Goal: Subscribe to service/newsletter

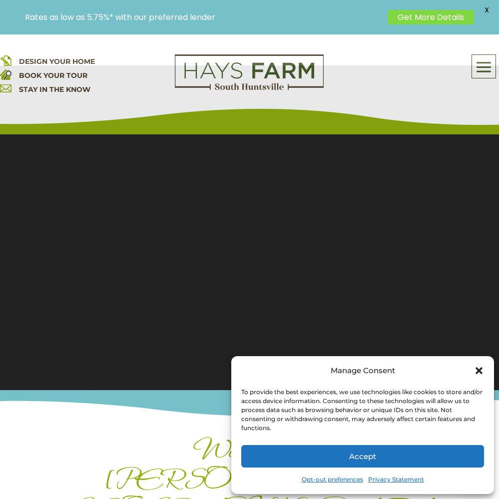
scroll to position [86, 0]
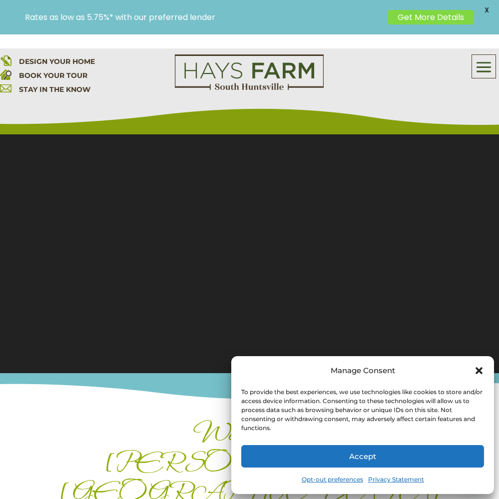
click at [480, 368] on icon "Close dialog" at bounding box center [479, 370] width 7 height 7
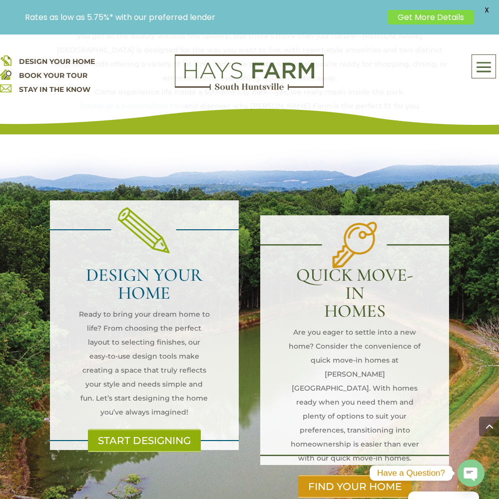
scroll to position [608, 0]
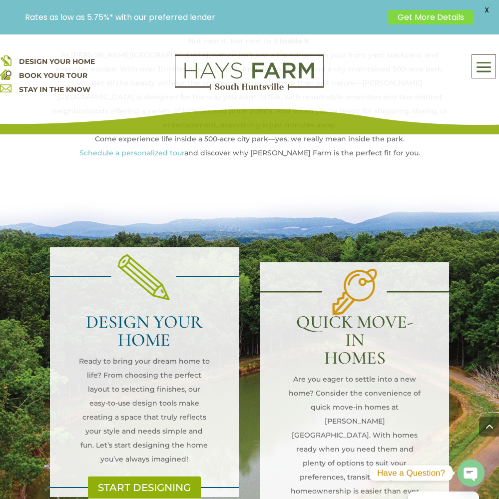
click at [364, 313] on h2 "QUICK MOVE-IN HOMES" at bounding box center [355, 342] width 132 height 59
click at [363, 313] on h2 "QUICK MOVE-IN HOMES" at bounding box center [355, 342] width 132 height 59
click at [358, 210] on div "QUICK MOVE-IN HOMES Are you eager to settle into a new home? Consider the conve…" at bounding box center [354, 387] width 189 height 355
drag, startPoint x: 358, startPoint y: 197, endPoint x: 367, endPoint y: 215, distance: 20.3
click at [358, 210] on div "QUICK MOVE-IN HOMES Are you eager to settle into a new home? Consider the conve…" at bounding box center [354, 387] width 189 height 355
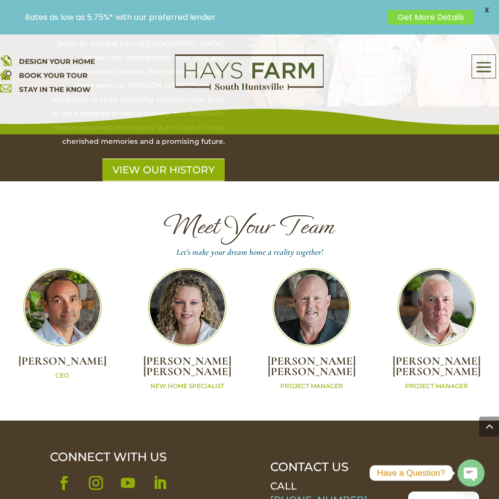
scroll to position [2694, 0]
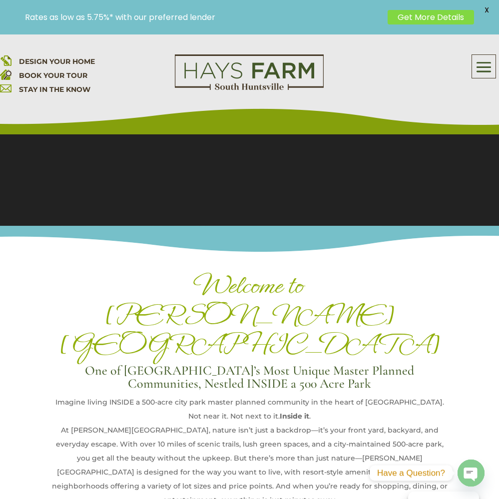
scroll to position [119, 0]
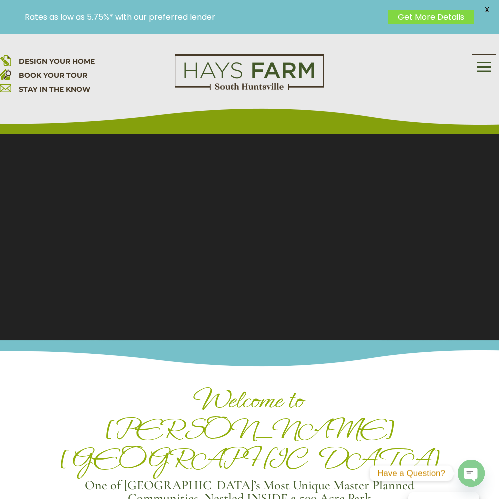
click at [420, 17] on link "Get More Details" at bounding box center [431, 17] width 86 height 14
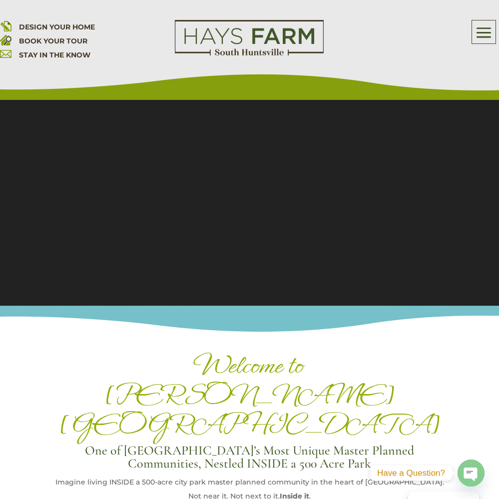
click at [484, 35] on span at bounding box center [483, 32] width 23 height 23
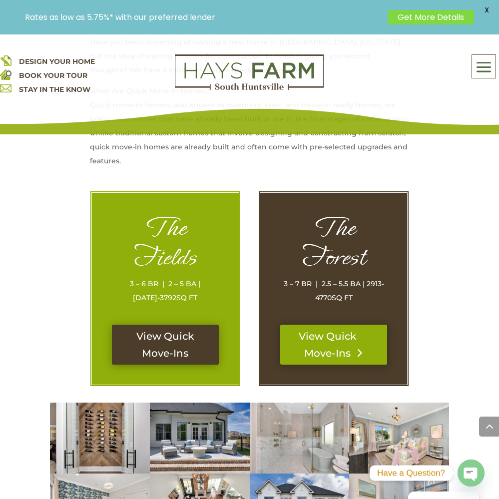
scroll to position [447, 0]
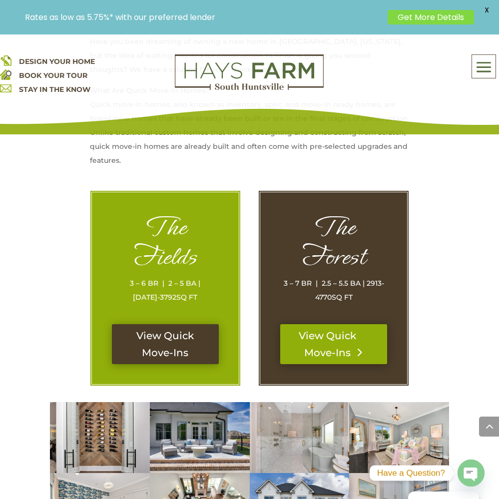
click at [314, 338] on link "View Quick Move-Ins" at bounding box center [333, 344] width 107 height 40
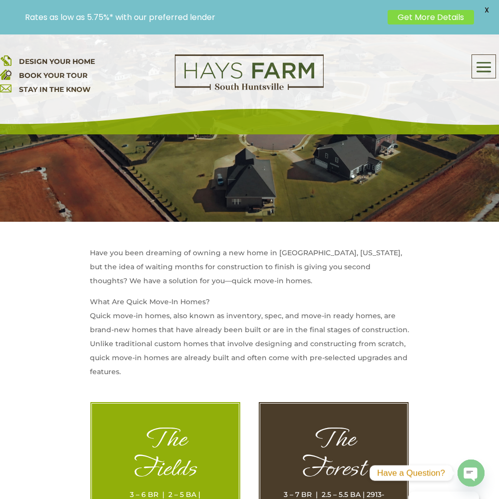
scroll to position [227, 0]
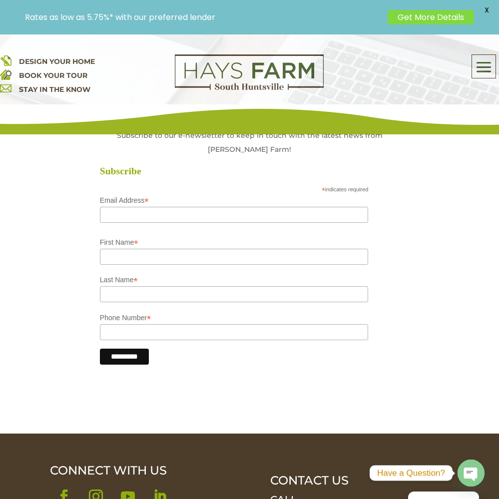
scroll to position [354, 0]
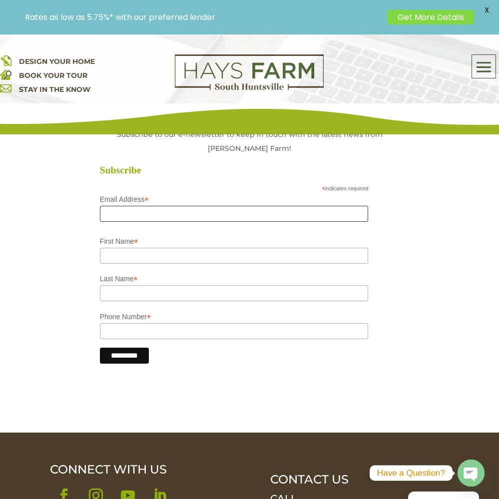
click at [128, 206] on input "Email Address *" at bounding box center [234, 214] width 269 height 16
drag, startPoint x: 128, startPoint y: 200, endPoint x: 136, endPoint y: 202, distance: 8.4
click at [128, 206] on input "Email Address *" at bounding box center [234, 214] width 269 height 16
type input "**********"
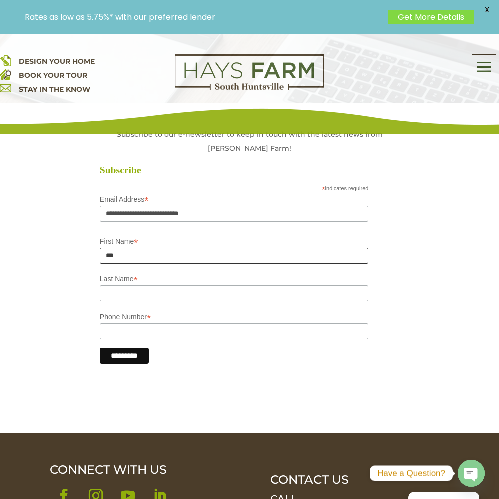
type input "***"
type input "******"
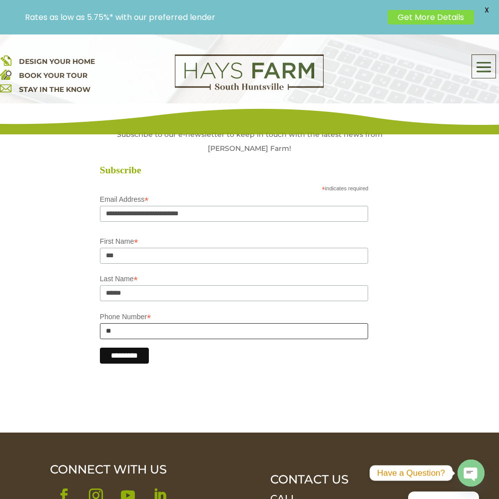
type input "*"
type input "**********"
drag, startPoint x: 137, startPoint y: 346, endPoint x: 146, endPoint y: 342, distance: 9.6
click at [137, 348] on input "*********" at bounding box center [124, 356] width 49 height 16
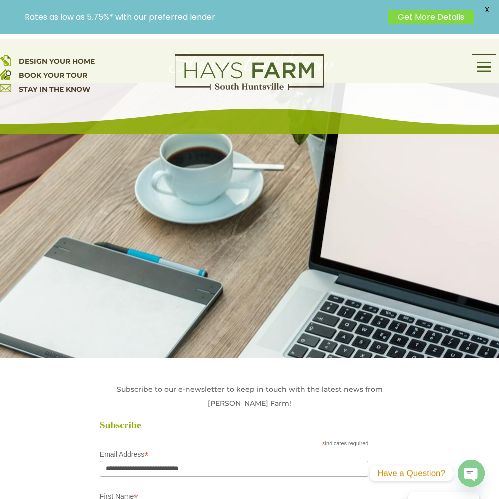
scroll to position [0, 0]
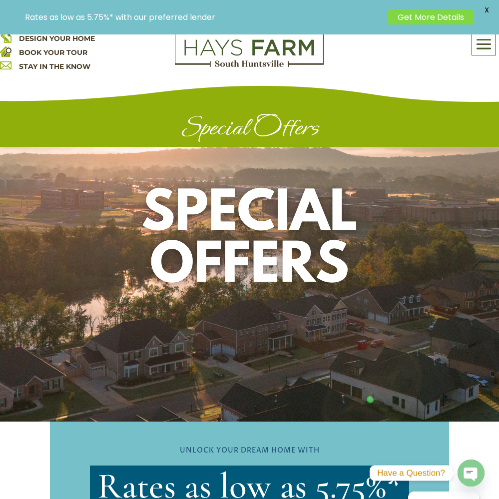
click at [484, 35] on div "About Us Quick Move-in Homes Amenities Galleries Shops, Restaurants, & Retail M…" at bounding box center [483, 43] width 23 height 23
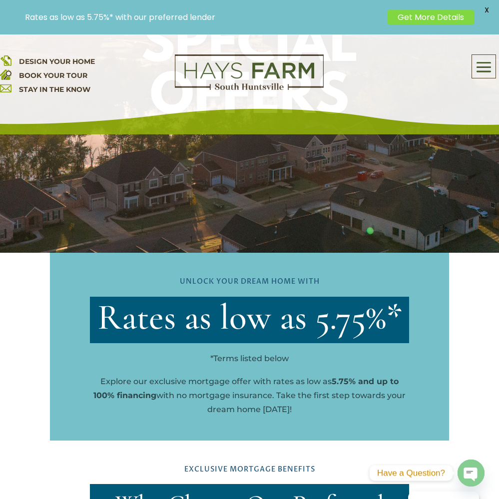
scroll to position [188, 0]
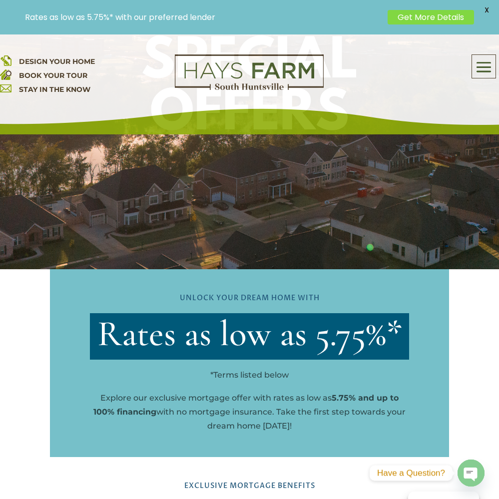
click at [481, 66] on span at bounding box center [483, 67] width 23 height 23
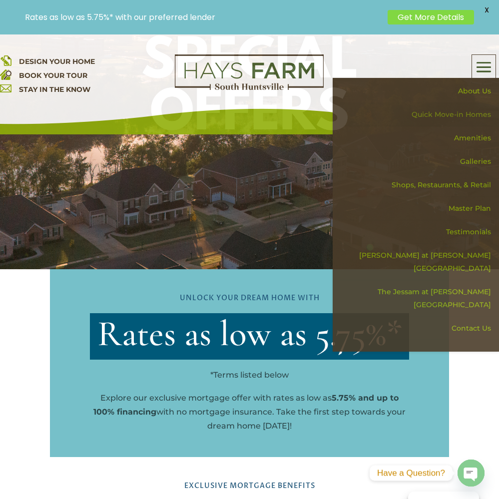
click at [446, 116] on link "Quick Move-in Homes" at bounding box center [419, 114] width 159 height 23
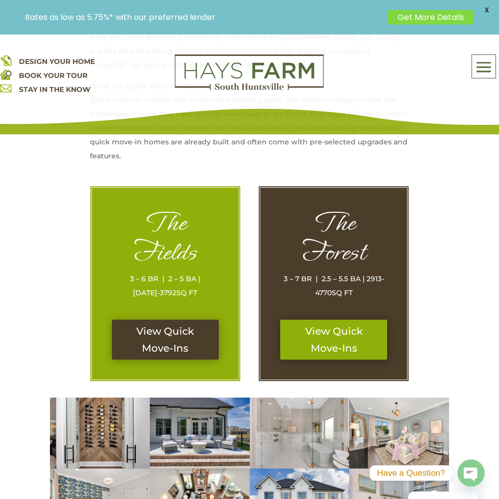
scroll to position [329, 0]
